Goal: Transaction & Acquisition: Purchase product/service

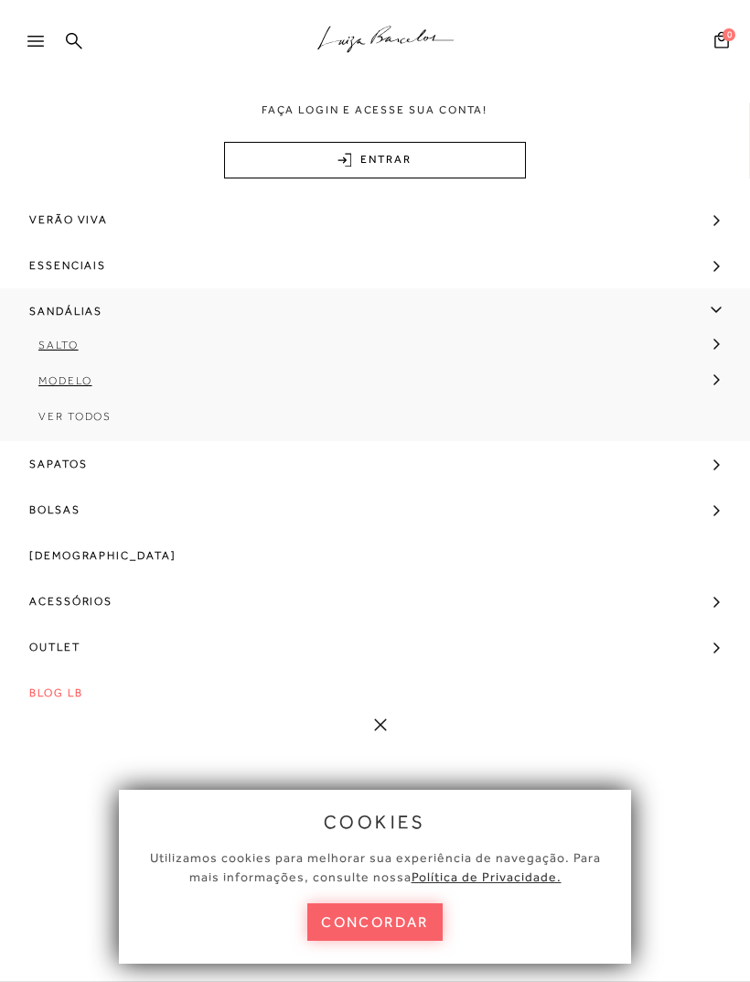
click at [731, 302] on link "Sandálias" at bounding box center [375, 311] width 750 height 46
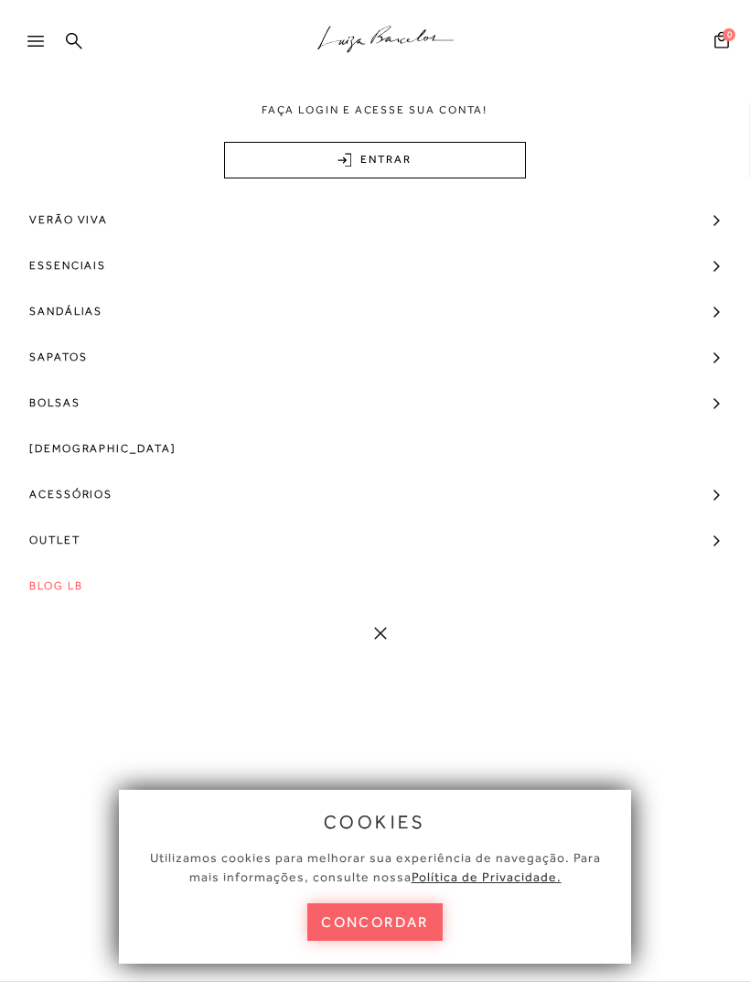
click at [72, 459] on span "[DEMOGRAPHIC_DATA]" at bounding box center [102, 449] width 147 height 46
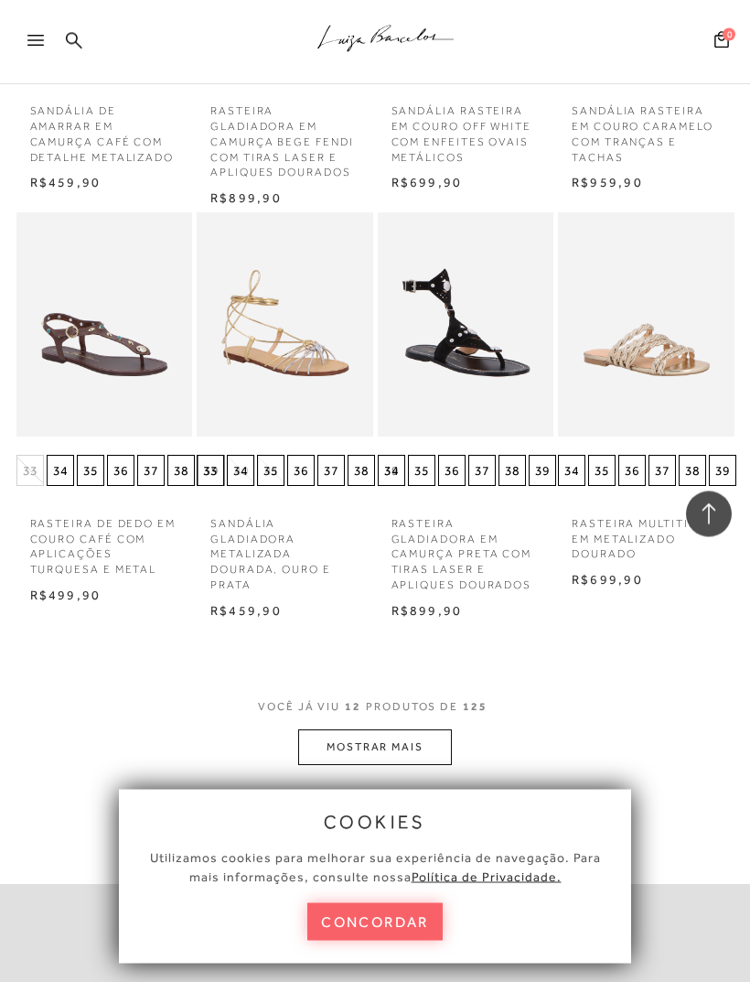
scroll to position [909, 0]
click at [416, 750] on button "MOSTRAR MAIS" at bounding box center [375, 747] width 154 height 36
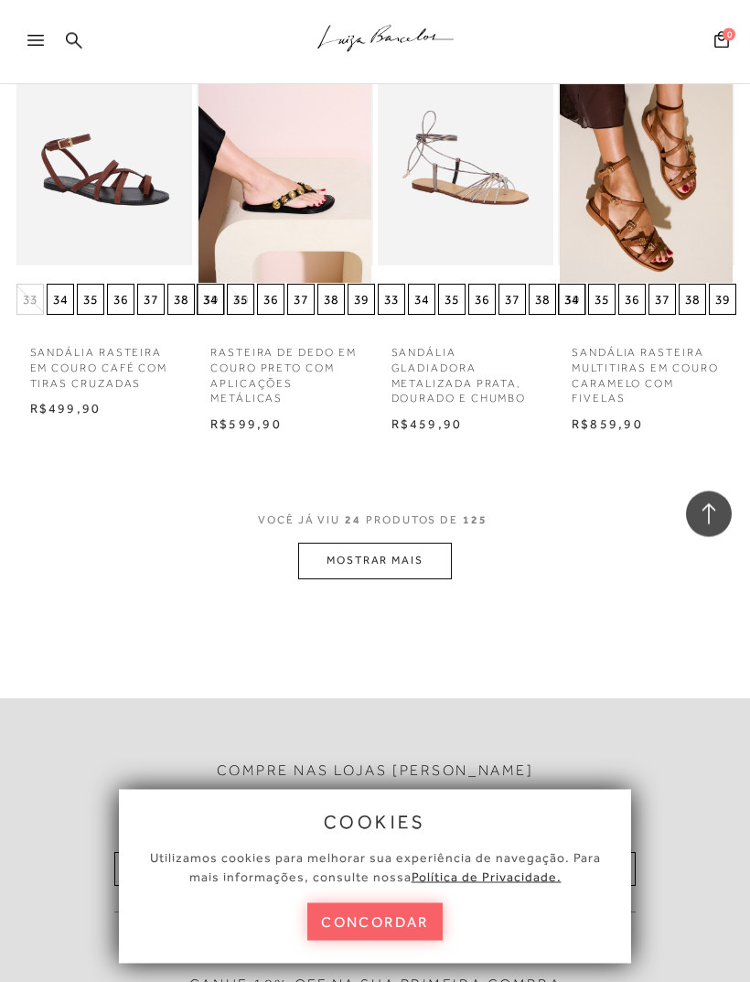
scroll to position [2286, 0]
click at [432, 543] on button "MOSTRAR MAIS" at bounding box center [375, 561] width 154 height 36
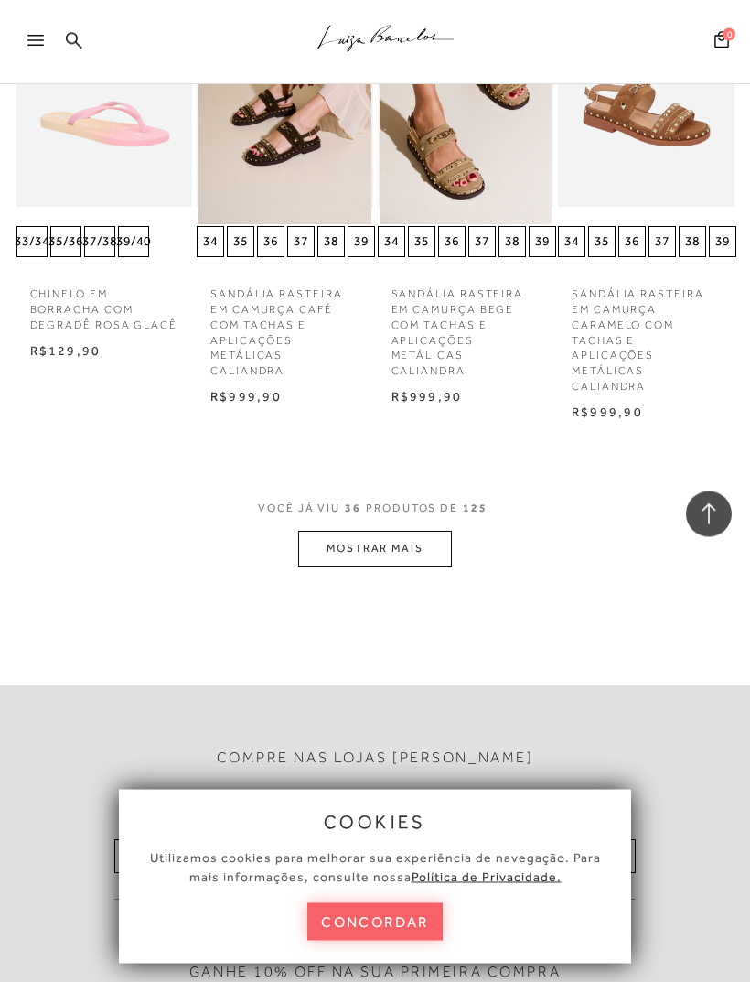
scroll to position [3551, 0]
click at [415, 531] on button "MOSTRAR MAIS" at bounding box center [375, 549] width 154 height 36
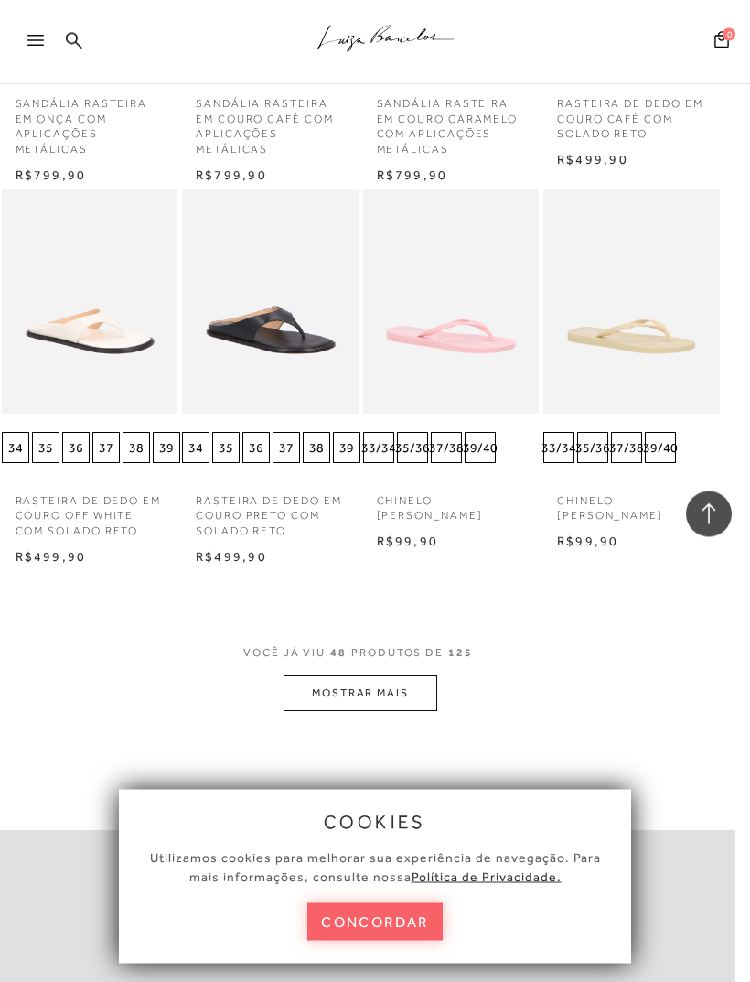
scroll to position [4597, 15]
click at [408, 675] on button "MOSTRAR MAIS" at bounding box center [361, 693] width 154 height 36
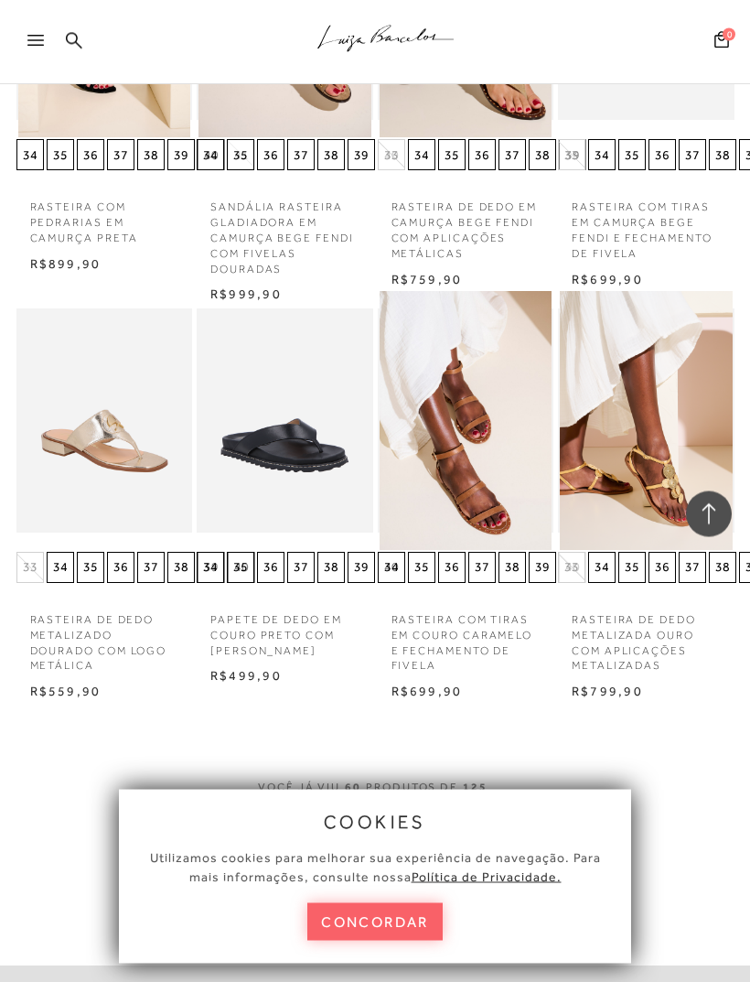
scroll to position [5851, 0]
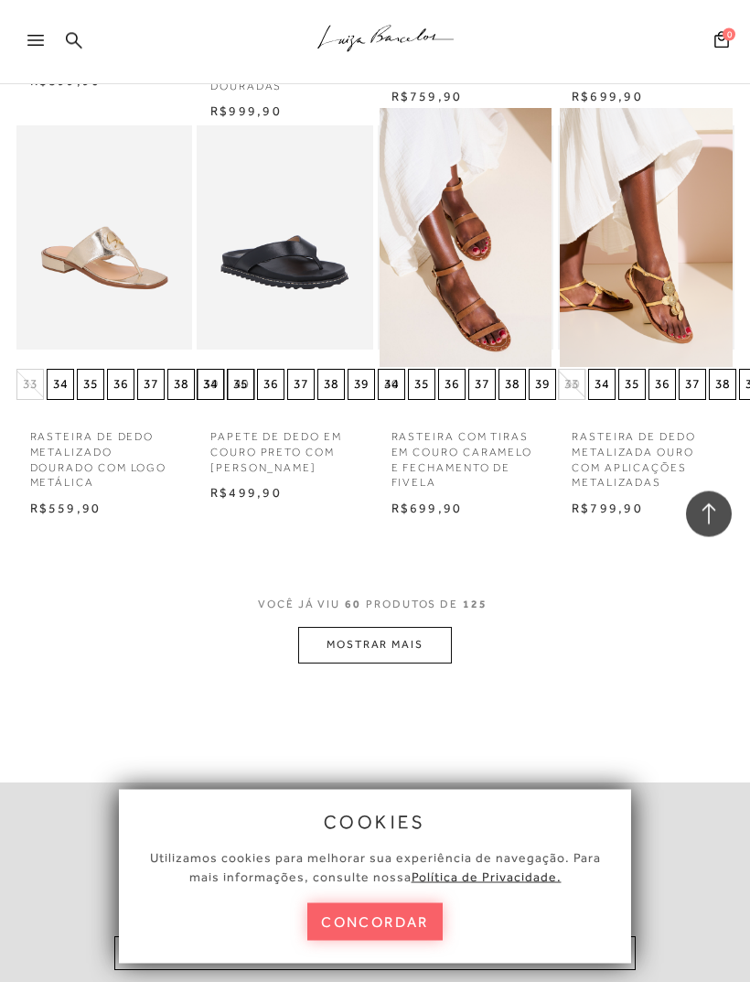
click at [422, 628] on button "MOSTRAR MAIS" at bounding box center [375, 646] width 154 height 36
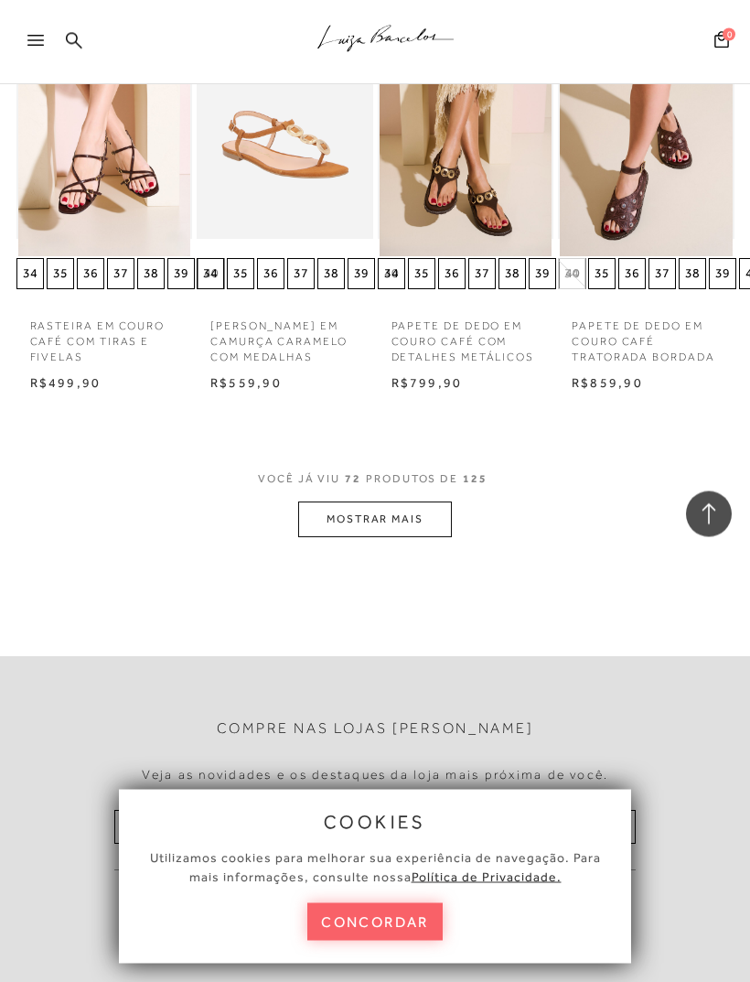
scroll to position [7169, 0]
click at [436, 502] on button "MOSTRAR MAIS" at bounding box center [375, 520] width 154 height 36
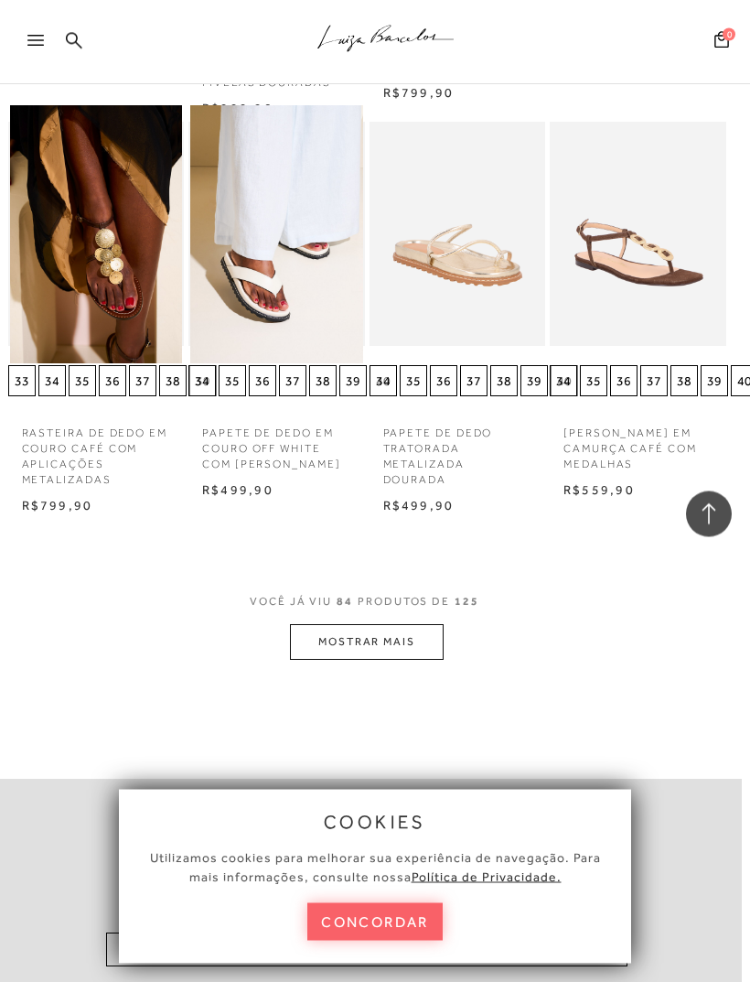
scroll to position [8251, 8]
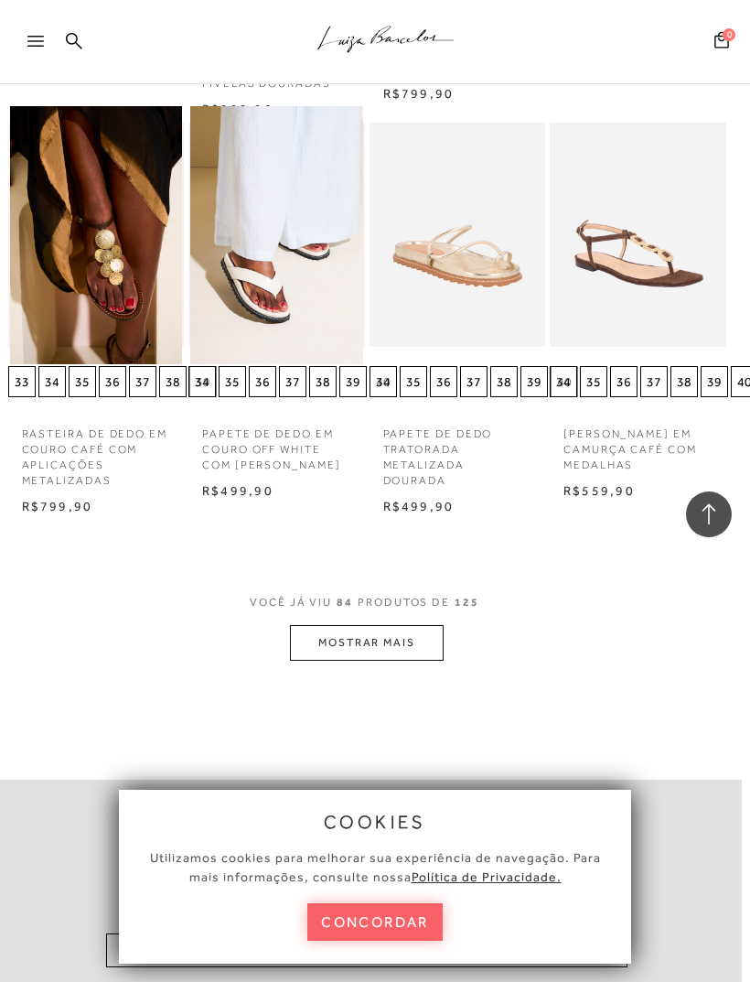
click at [435, 625] on button "MOSTRAR MAIS" at bounding box center [367, 643] width 154 height 36
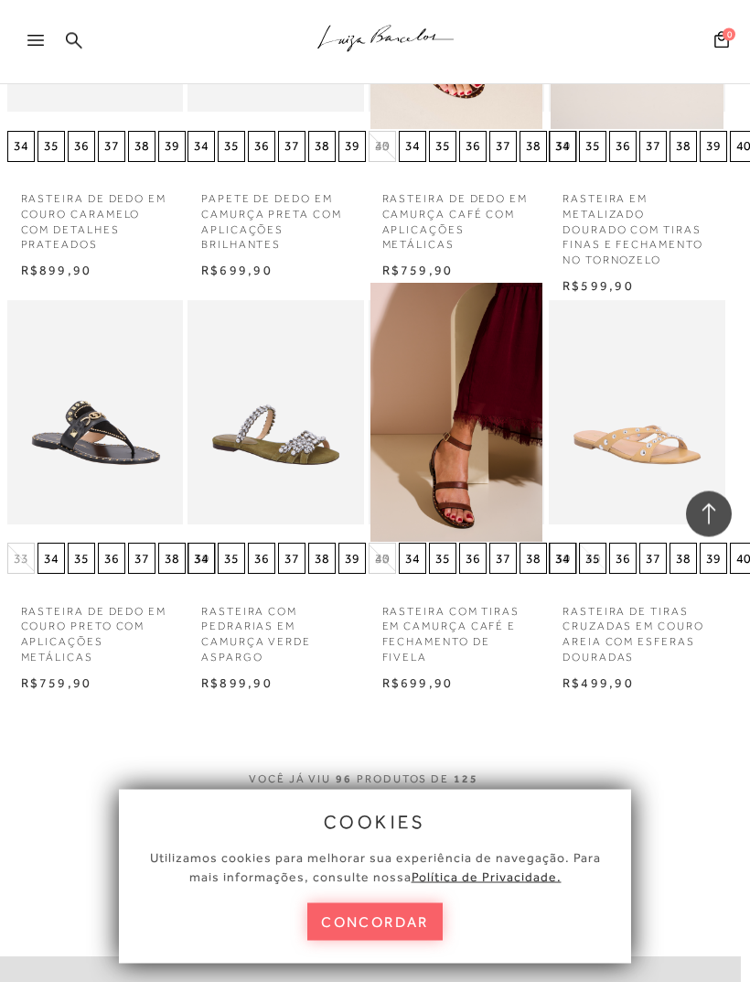
scroll to position [9280, 9]
click at [385, 803] on button "MOSTRAR MAIS" at bounding box center [366, 821] width 154 height 36
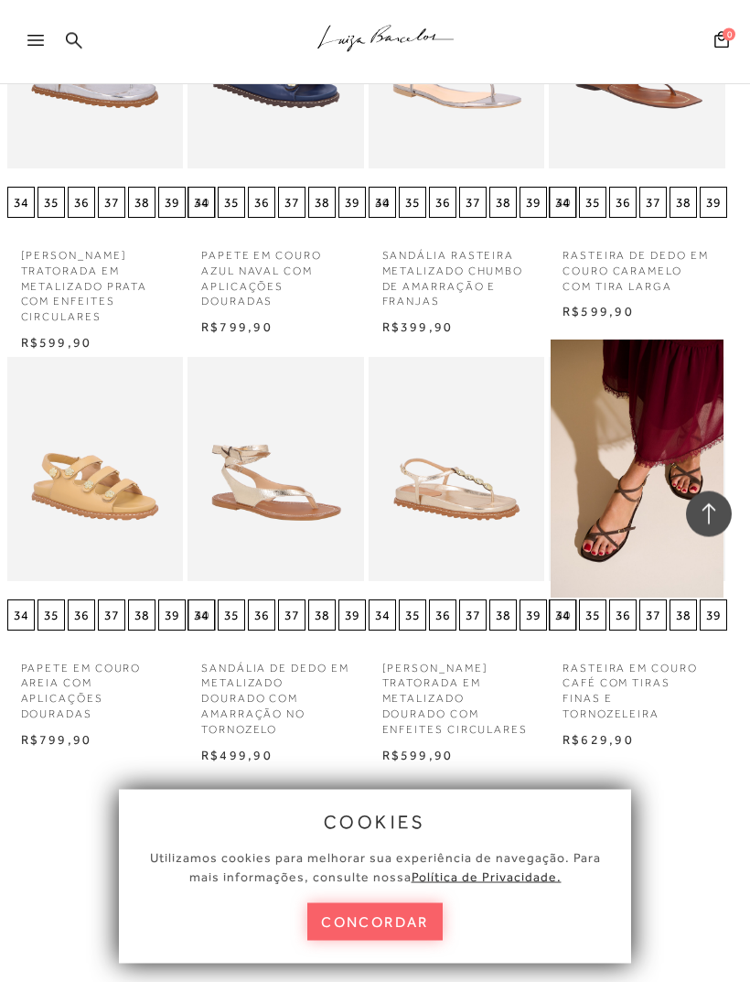
scroll to position [10448, 9]
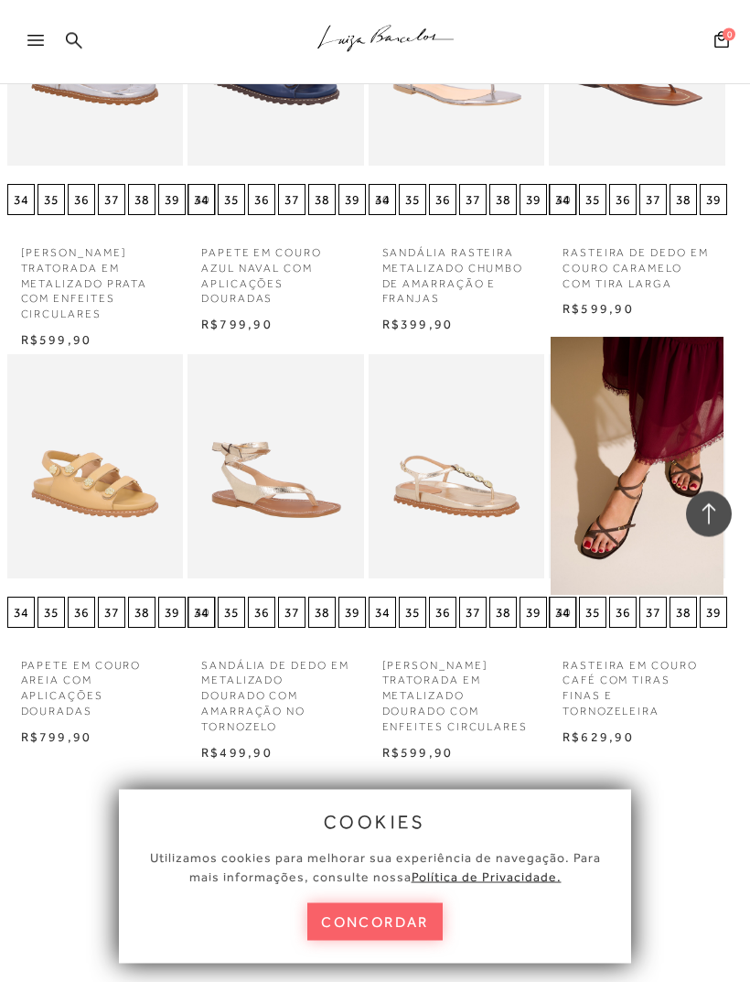
click at [368, 872] on button "MOSTRAR MAIS" at bounding box center [366, 890] width 154 height 36
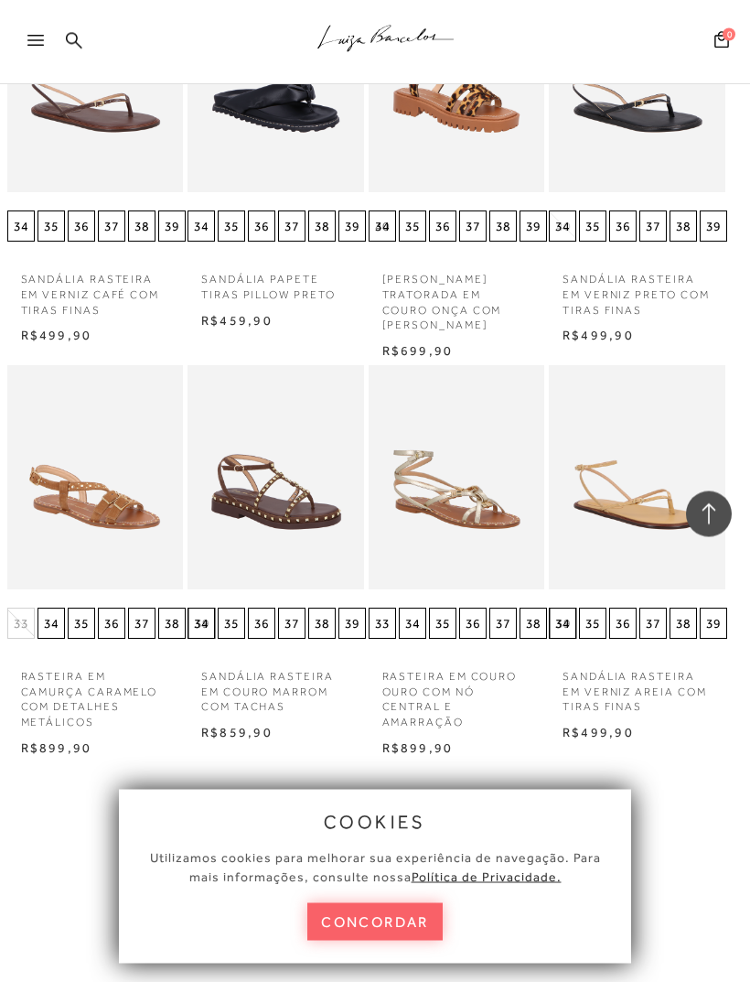
scroll to position [11644, 9]
click at [349, 867] on button "MOSTRAR MAIS" at bounding box center [366, 885] width 154 height 36
